Goal: Navigation & Orientation: Find specific page/section

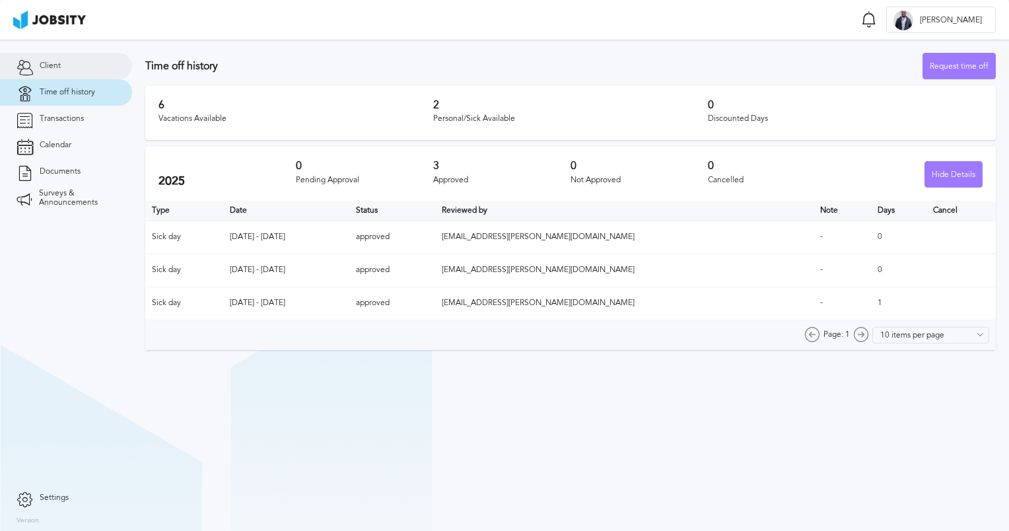
click at [58, 73] on link "Client" at bounding box center [66, 66] width 132 height 26
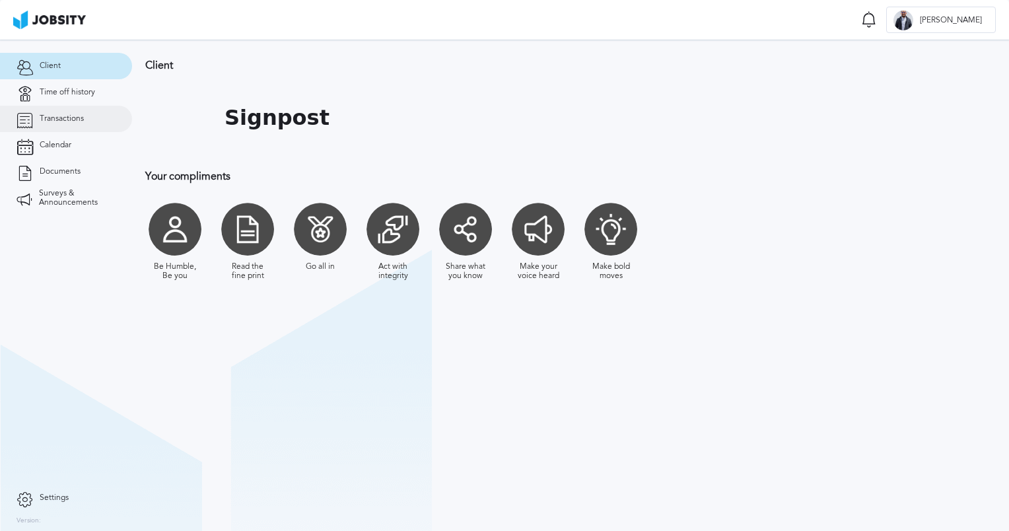
click at [65, 128] on link "Transactions" at bounding box center [66, 119] width 132 height 26
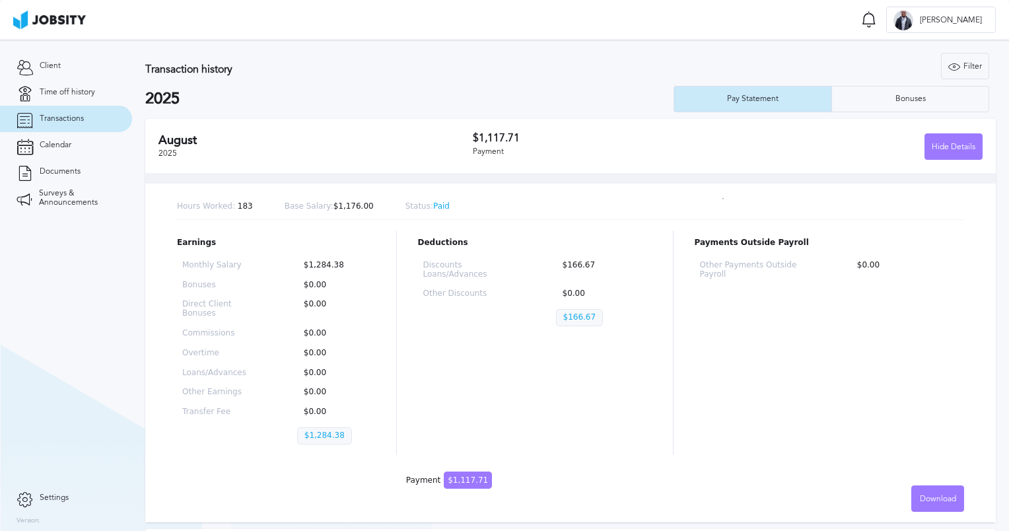
click at [275, 135] on h2 "August" at bounding box center [316, 140] width 314 height 14
click at [935, 147] on div "Hide Details" at bounding box center [953, 147] width 57 height 26
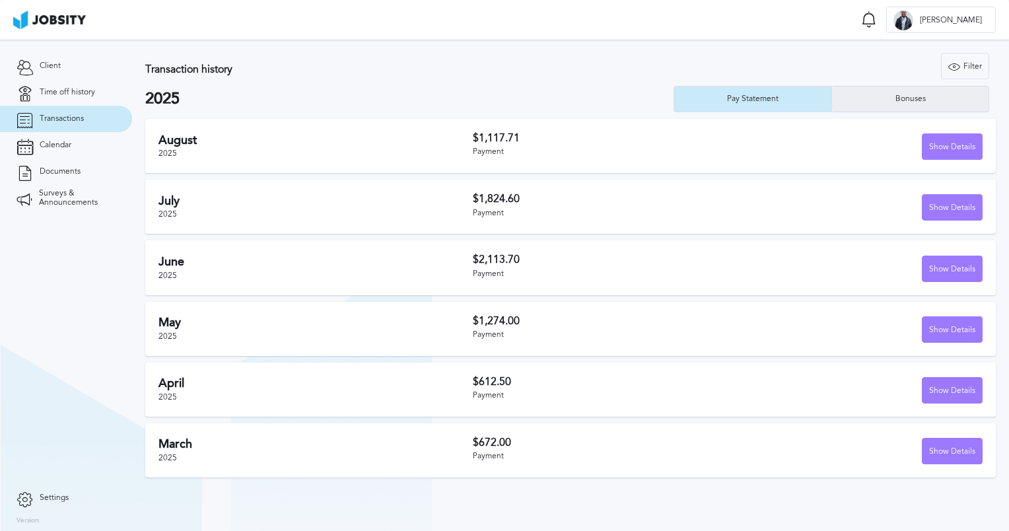
click at [937, 102] on div "Bonuses" at bounding box center [910, 99] width 157 height 26
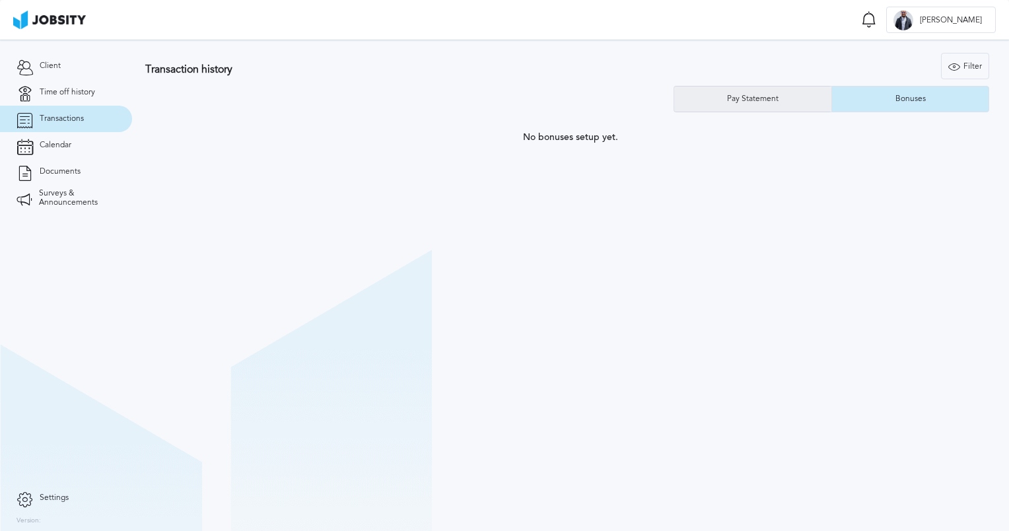
click at [761, 96] on div "Pay Statement" at bounding box center [753, 98] width 65 height 9
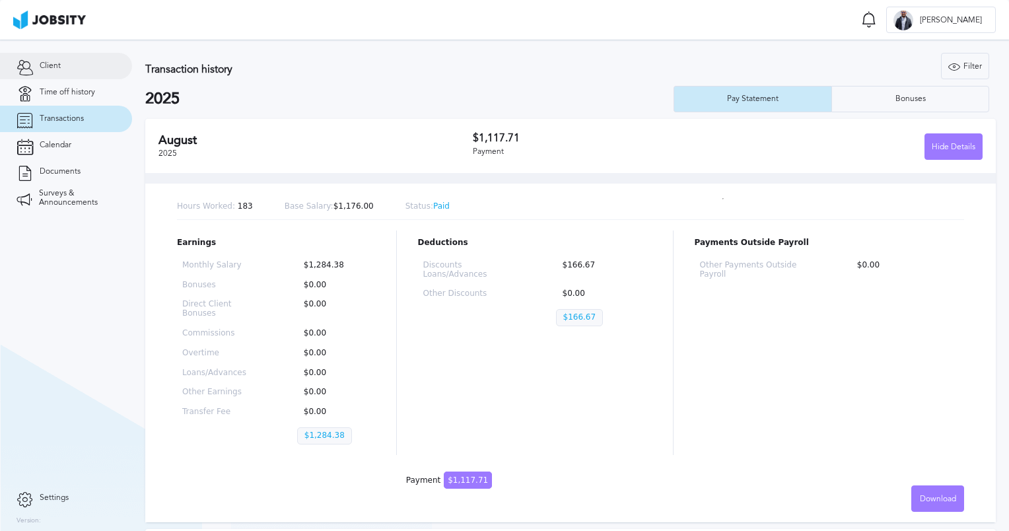
click at [50, 63] on span "Client" at bounding box center [50, 65] width 21 height 9
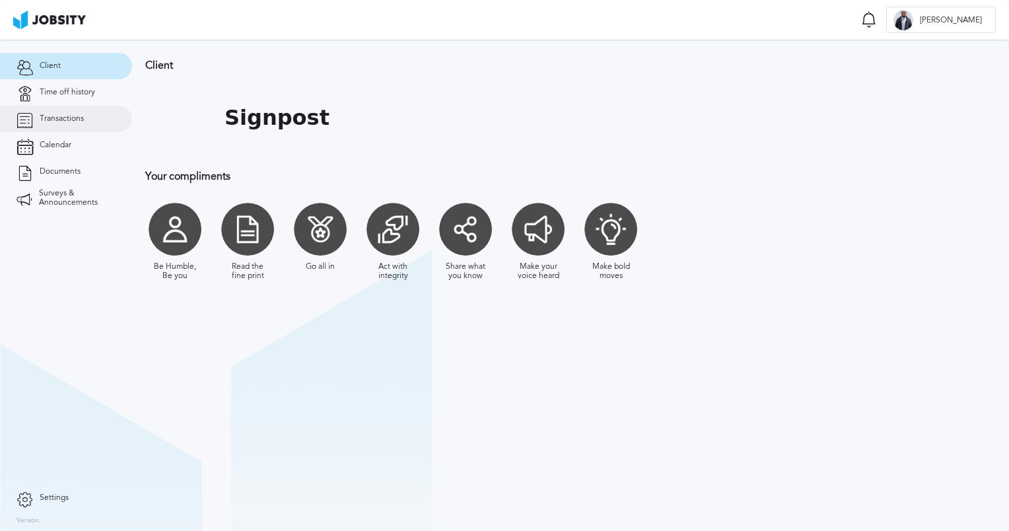
click at [48, 118] on span "Transactions" at bounding box center [62, 118] width 44 height 9
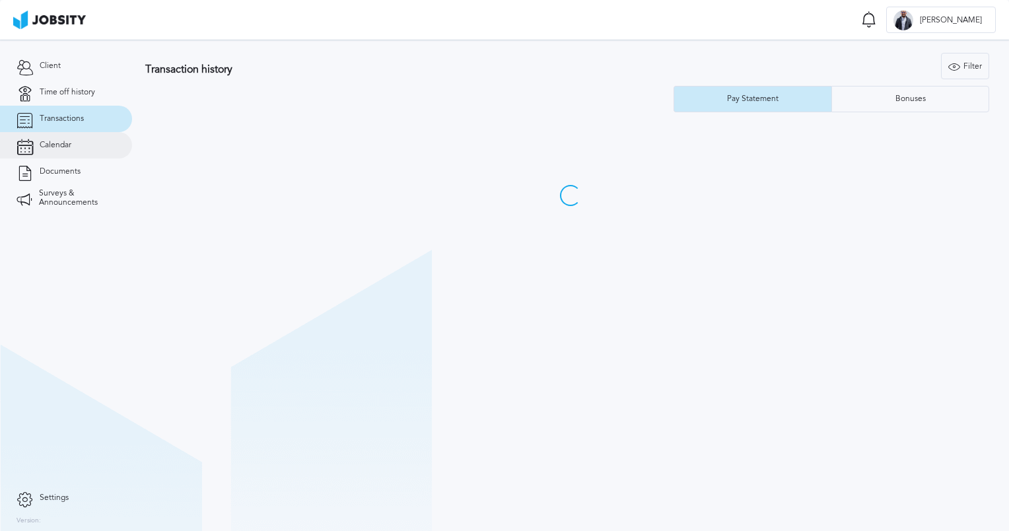
click at [57, 141] on span "Calendar" at bounding box center [56, 145] width 32 height 9
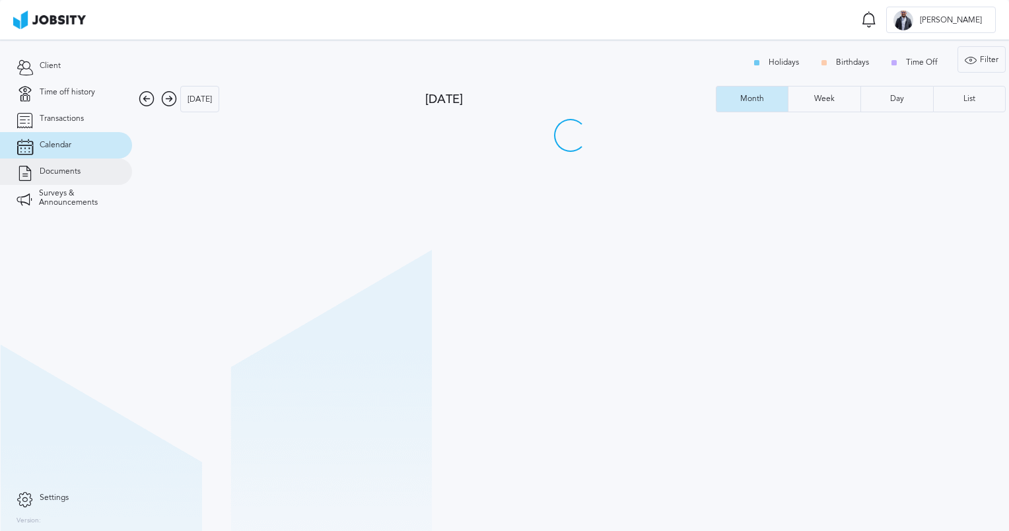
click at [55, 162] on link "Documents" at bounding box center [66, 172] width 132 height 26
